Goal: Task Accomplishment & Management: Manage account settings

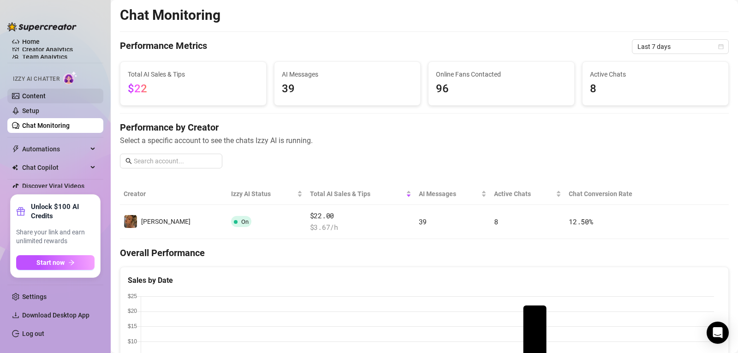
click at [32, 97] on link "Content" at bounding box center [34, 95] width 24 height 7
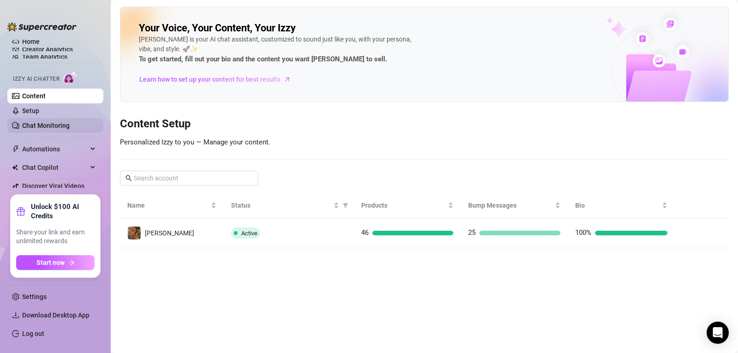
click at [31, 124] on link "Chat Monitoring" at bounding box center [46, 125] width 48 height 7
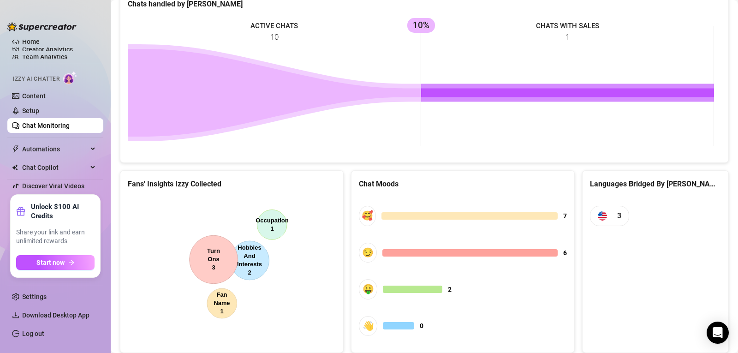
scroll to position [438, 0]
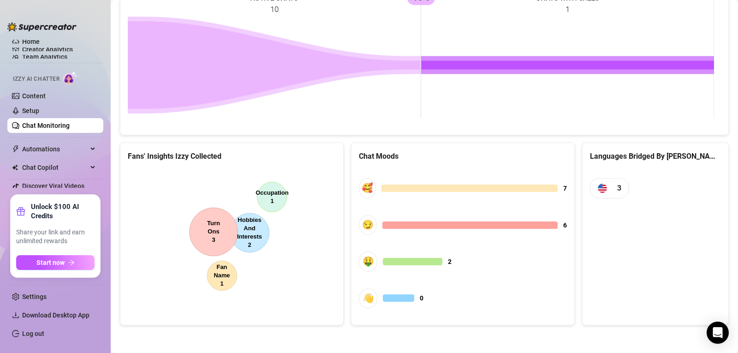
click at [215, 223] on canvas at bounding box center [230, 238] width 205 height 138
click at [228, 231] on canvas at bounding box center [230, 238] width 205 height 138
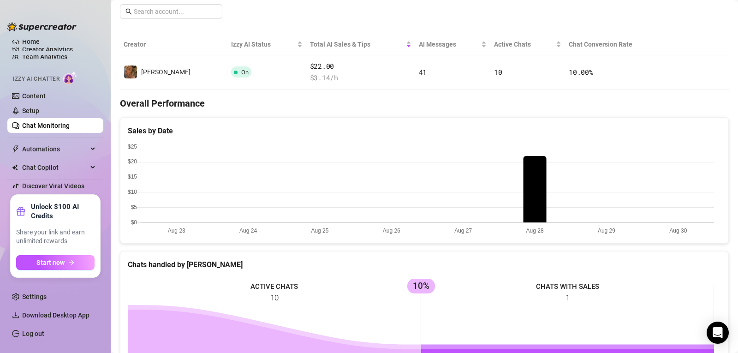
scroll to position [0, 0]
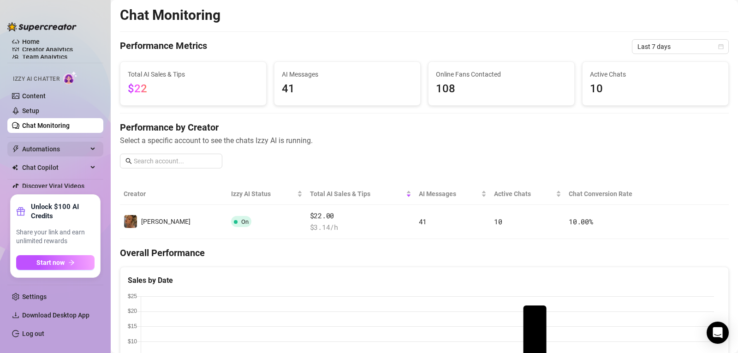
click at [41, 146] on span "Automations" at bounding box center [55, 149] width 66 height 15
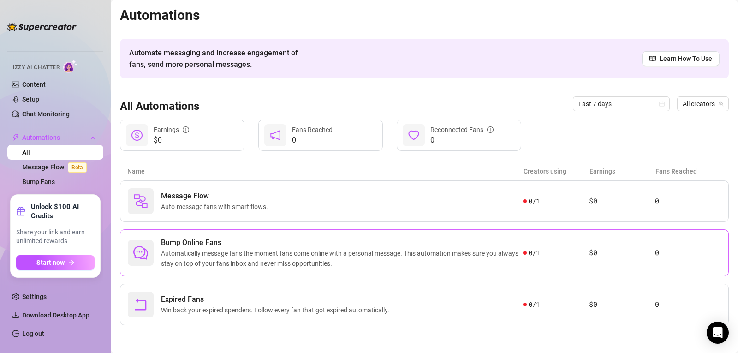
click at [309, 276] on div "Bump Online Fans Automatically message fans the moment fans come online with a …" at bounding box center [424, 252] width 609 height 47
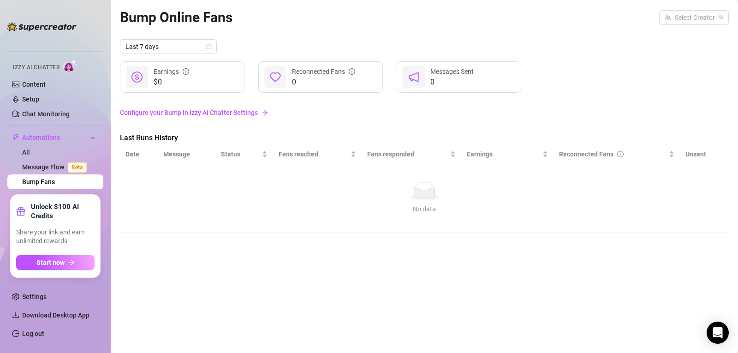
click at [237, 110] on link "Configure your Bump in Izzy AI Chatter Settings" at bounding box center [424, 113] width 609 height 10
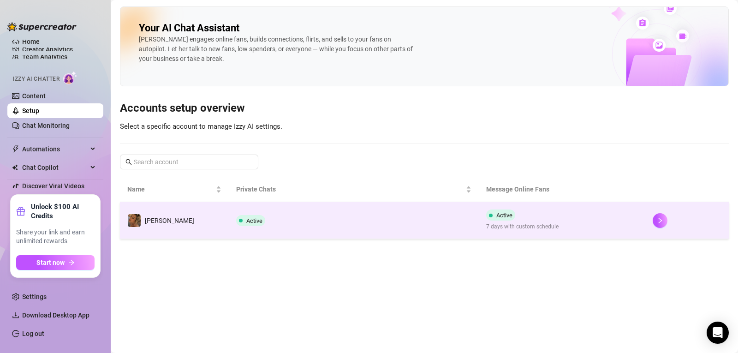
click at [501, 225] on span "7 days with custom schedule" at bounding box center [522, 226] width 72 height 9
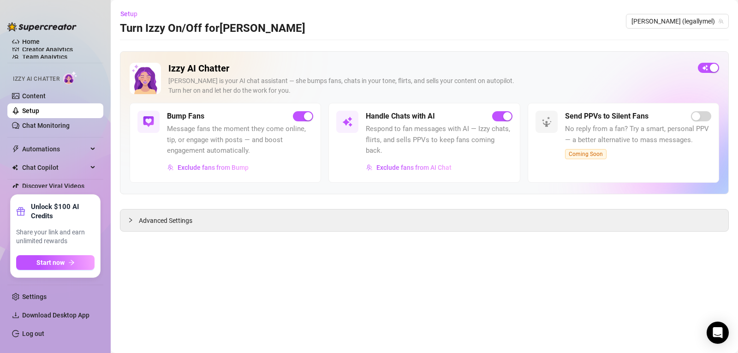
click at [146, 122] on img at bounding box center [148, 121] width 11 height 11
click at [227, 166] on span "Exclude fans from Bump" at bounding box center [213, 167] width 71 height 7
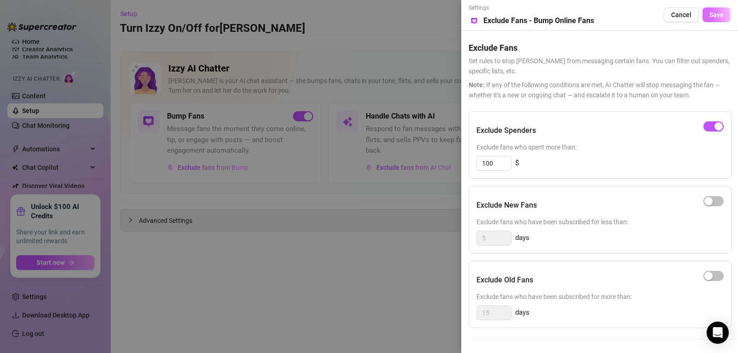
click at [717, 12] on span "Save" at bounding box center [717, 14] width 14 height 7
